Goal: Use online tool/utility: Utilize a website feature to perform a specific function

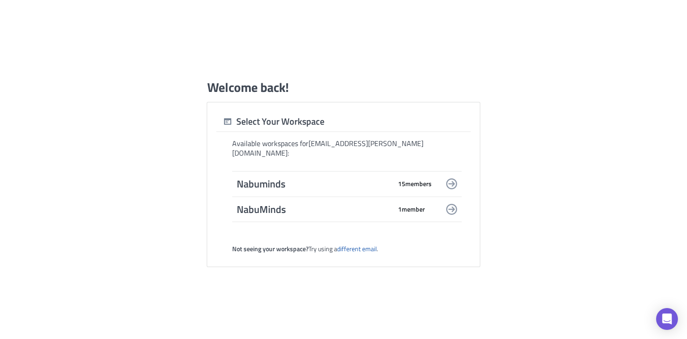
click at [355, 184] on span "Nabuminds" at bounding box center [314, 183] width 155 height 13
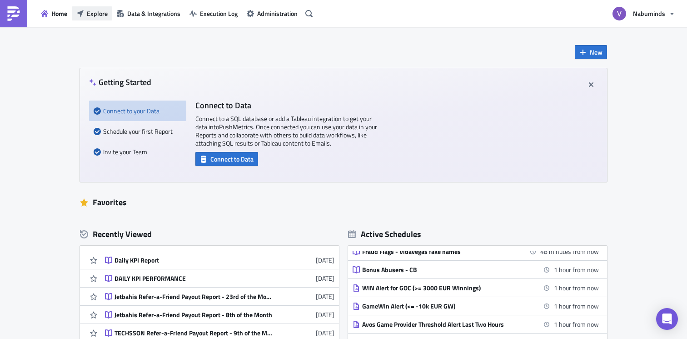
click at [94, 11] on span "Explore" at bounding box center [97, 14] width 21 height 10
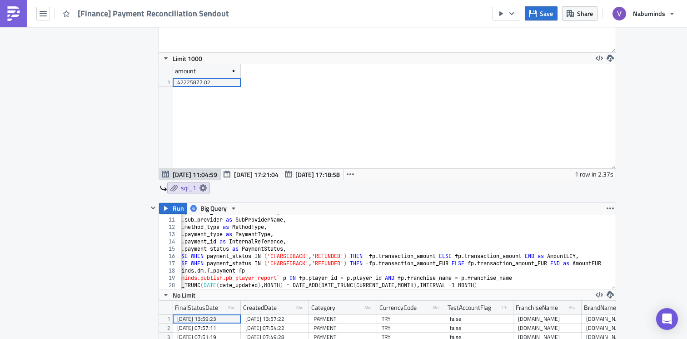
scroll to position [93, 0]
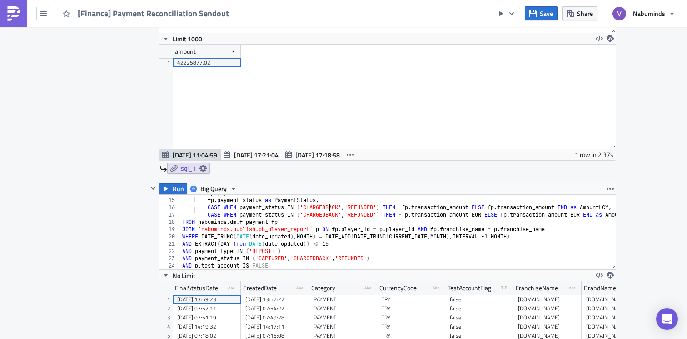
click at [330, 210] on div "fp . payment_id as InternalReference , fp . payment_status as PaymentStatus , C…" at bounding box center [415, 233] width 471 height 89
click at [329, 215] on div "fp . payment_id as InternalReference , fp . payment_status as PaymentStatus , C…" at bounding box center [415, 233] width 471 height 89
click at [324, 259] on div "fp . payment_id as InternalReference , fp . payment_status as PaymentStatus , C…" at bounding box center [417, 233] width 475 height 89
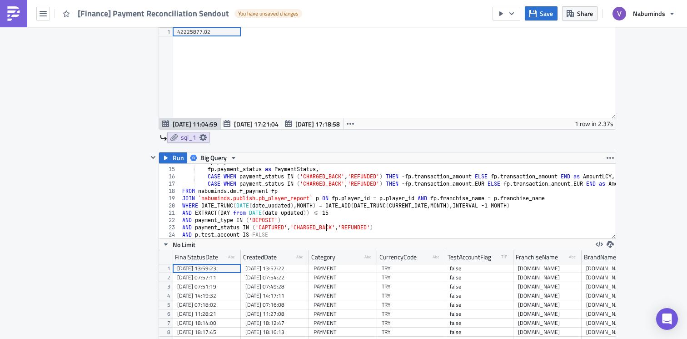
type textarea "AND payment_status IN ('CAPTURED', 'CHARGED_BACK', 'REFUNDED')"
click at [541, 13] on span "Save" at bounding box center [546, 14] width 13 height 10
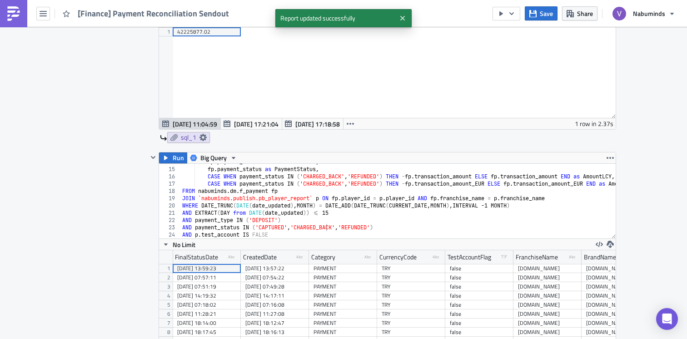
click at [506, 224] on div "fp . payment_id as InternalReference , fp . payment_status as PaymentStatus , C…" at bounding box center [417, 202] width 475 height 89
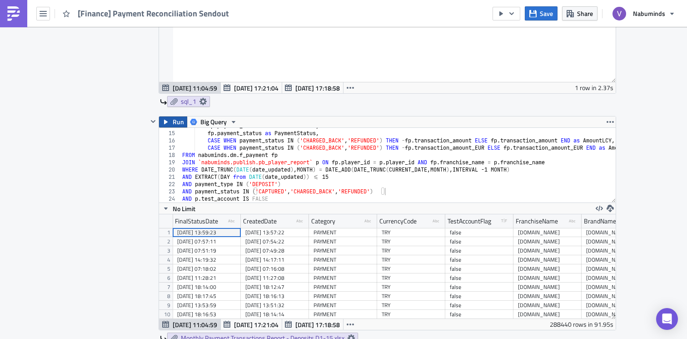
click at [176, 122] on span "Run" at bounding box center [178, 121] width 11 height 11
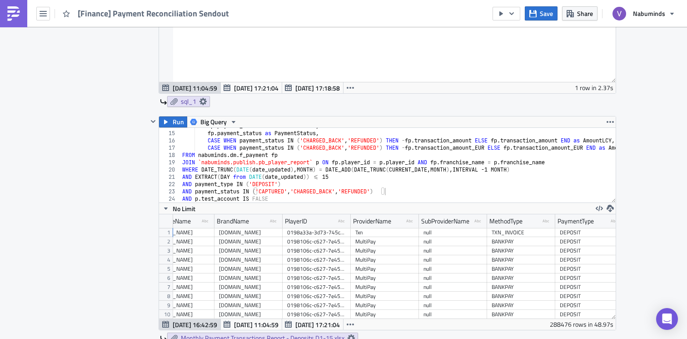
scroll to position [0, 379]
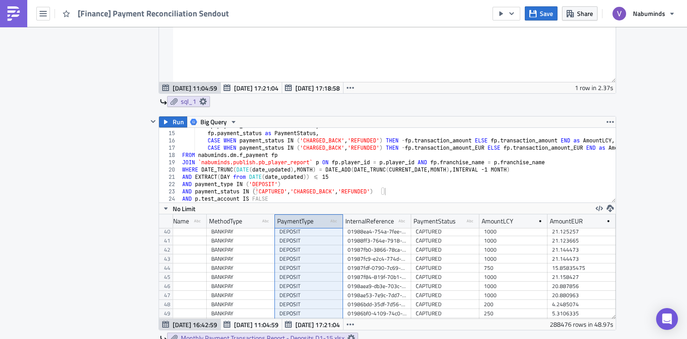
click at [335, 219] on icon "type-text Created with Sketch." at bounding box center [335, 221] width 8 height 8
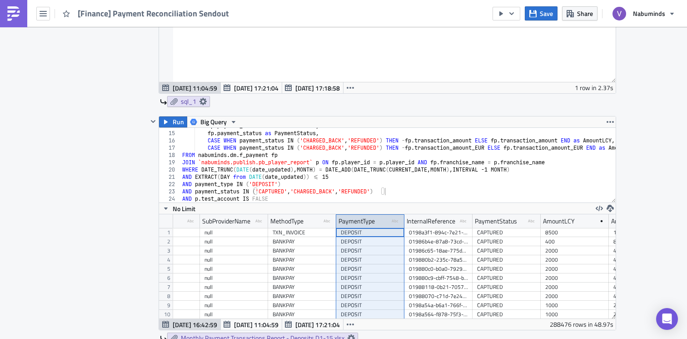
click at [395, 221] on icon "type-text Created with Sketch." at bounding box center [396, 221] width 8 height 8
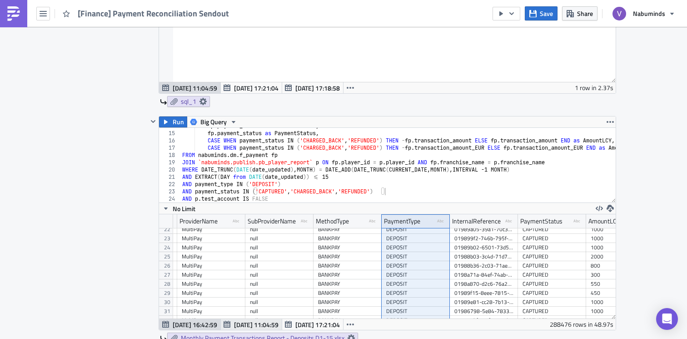
click at [252, 329] on span "Sep 01 11:04:59" at bounding box center [256, 325] width 45 height 10
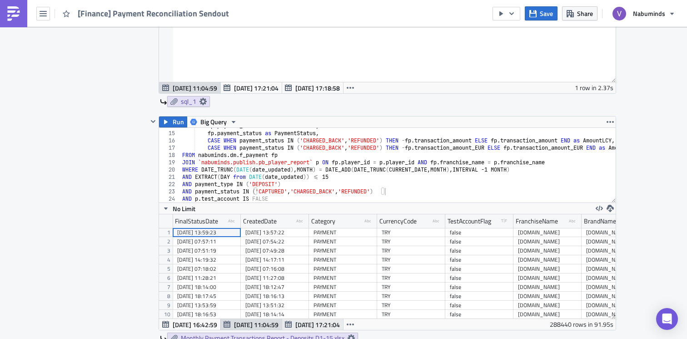
click at [306, 326] on span "Aug 01 17:21:04" at bounding box center [318, 325] width 45 height 10
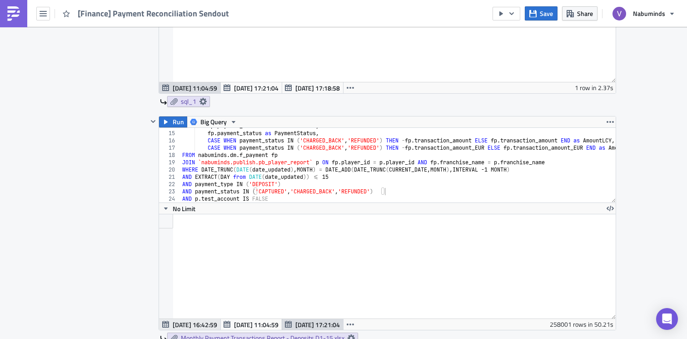
click at [202, 323] on span "Sep 01 16:42:59" at bounding box center [195, 325] width 45 height 10
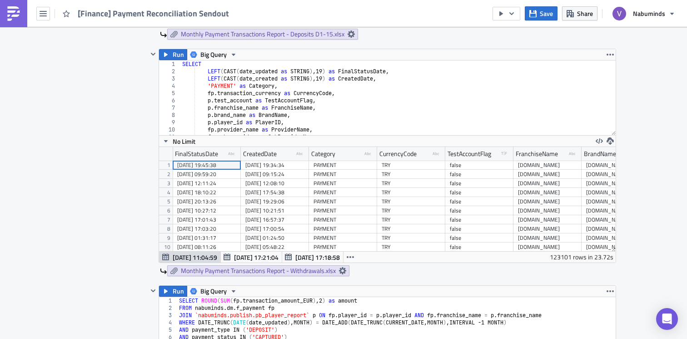
type textarea "p.player_id as PlayerID,"
click at [374, 123] on div "SELECT LEFT ( CAST ( date_updated as STRING ) , 19 ) as FinalStatusDate , LEFT …" at bounding box center [398, 104] width 436 height 89
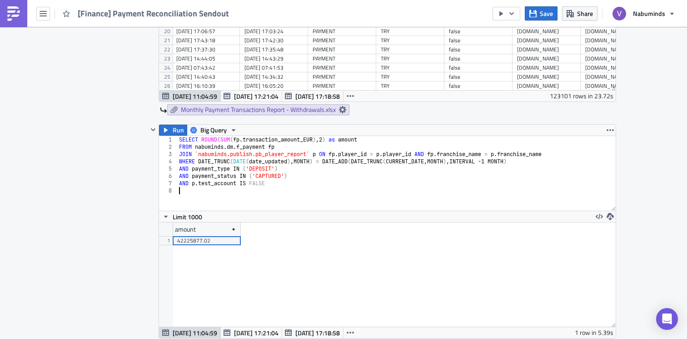
click at [331, 198] on div "SELECT ROUND ( SUM ( fp . transaction_amount_EUR ) , 2 ) as amount FROM nabumin…" at bounding box center [396, 180] width 439 height 89
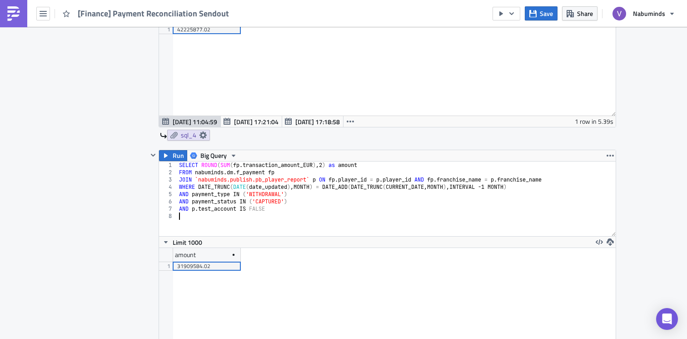
click at [341, 215] on div "SELECT ROUND ( SUM ( fp . transaction_amount_EUR ) , 2 ) as amount FROM nabumin…" at bounding box center [396, 205] width 439 height 89
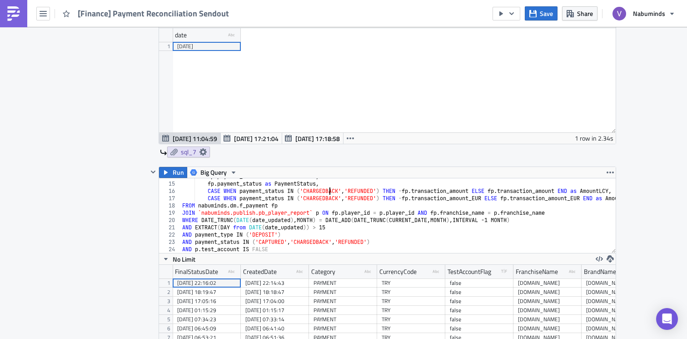
click at [330, 189] on div "fp . payment_id as InternalReference , fp . payment_status as PaymentStatus , C…" at bounding box center [415, 217] width 471 height 89
click at [324, 242] on div "fp . payment_id as InternalReference , fp . payment_status as PaymentStatus , C…" at bounding box center [417, 217] width 475 height 89
type textarea "AND payment_status IN ('CAPTURED', 'CHARGED_BACK', 'REFUNDED')"
click at [541, 16] on button "Save" at bounding box center [541, 13] width 33 height 14
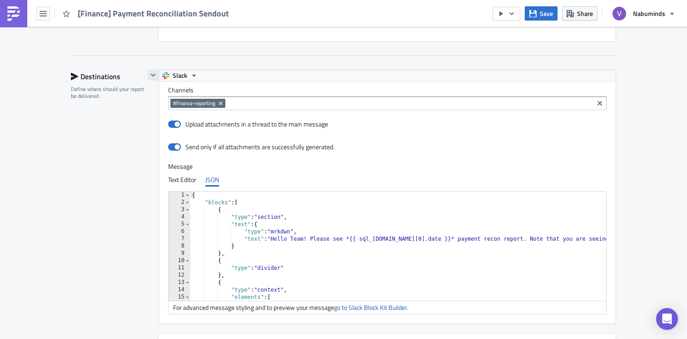
click at [151, 75] on icon "button" at bounding box center [153, 74] width 7 height 7
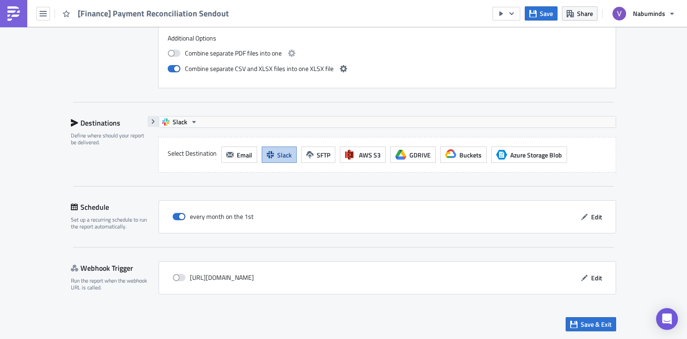
click at [151, 120] on icon "button" at bounding box center [153, 121] width 7 height 7
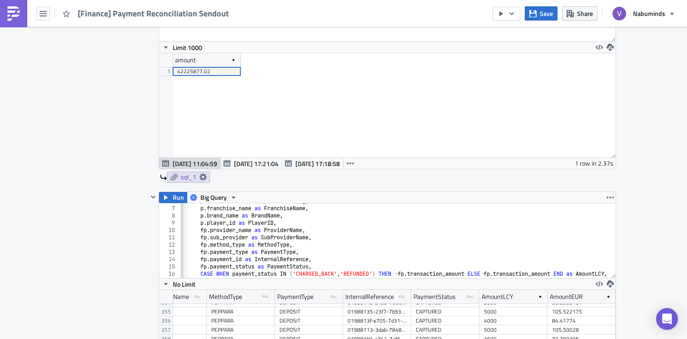
scroll to position [0, 9]
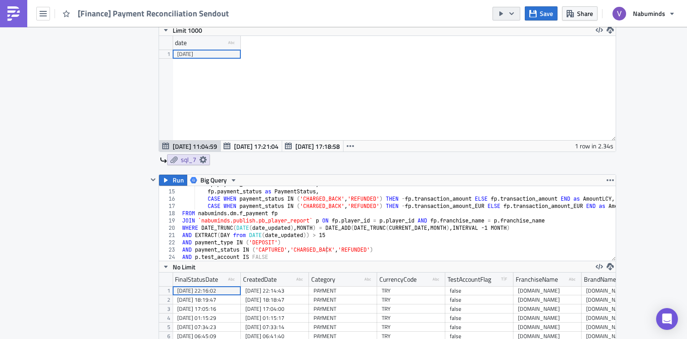
click at [516, 15] on icon "button" at bounding box center [511, 13] width 7 height 7
click at [526, 50] on div "Run Report" at bounding box center [535, 49] width 71 height 9
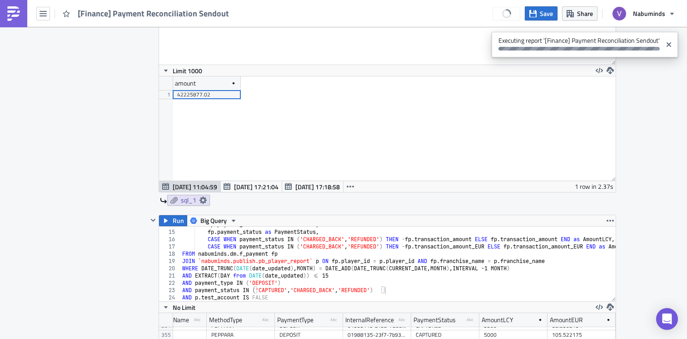
scroll to position [595, 0]
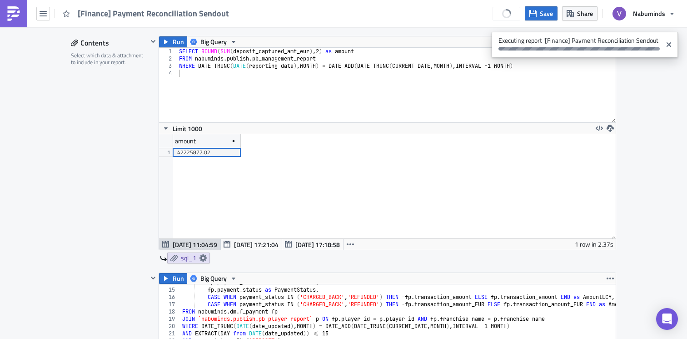
scroll to position [0, 0]
